Goal: Find specific page/section: Find specific page/section

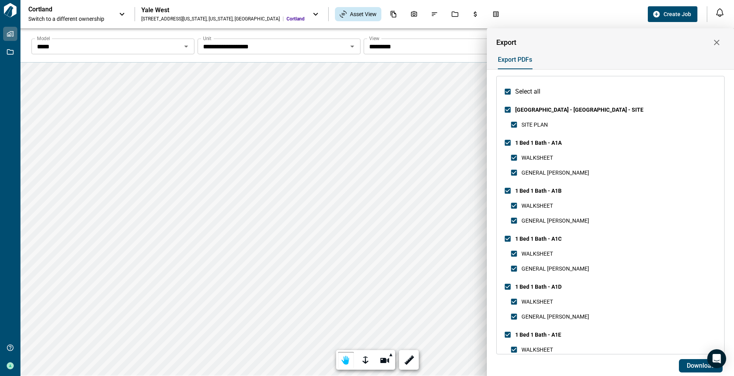
scroll to position [682, 0]
